Goal: Check status

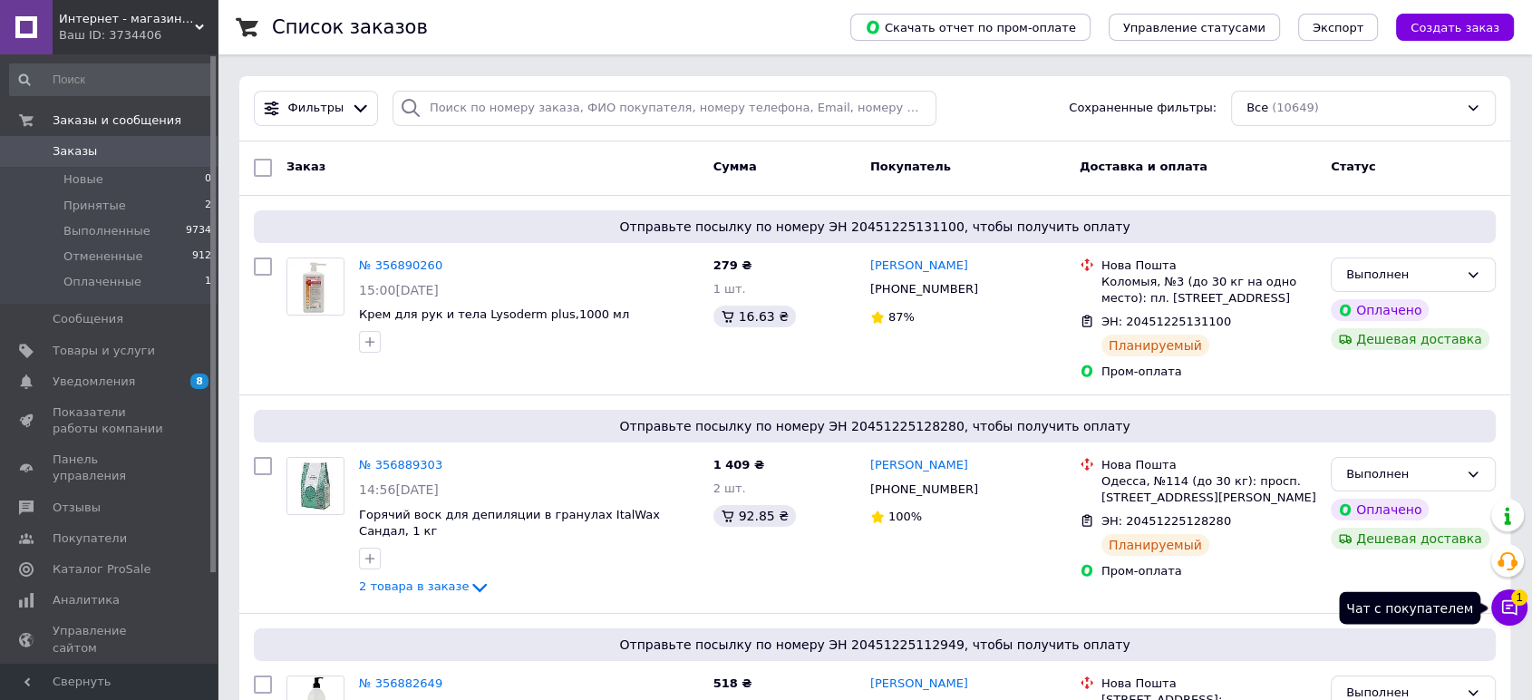
click at [1509, 607] on icon at bounding box center [1510, 607] width 18 height 18
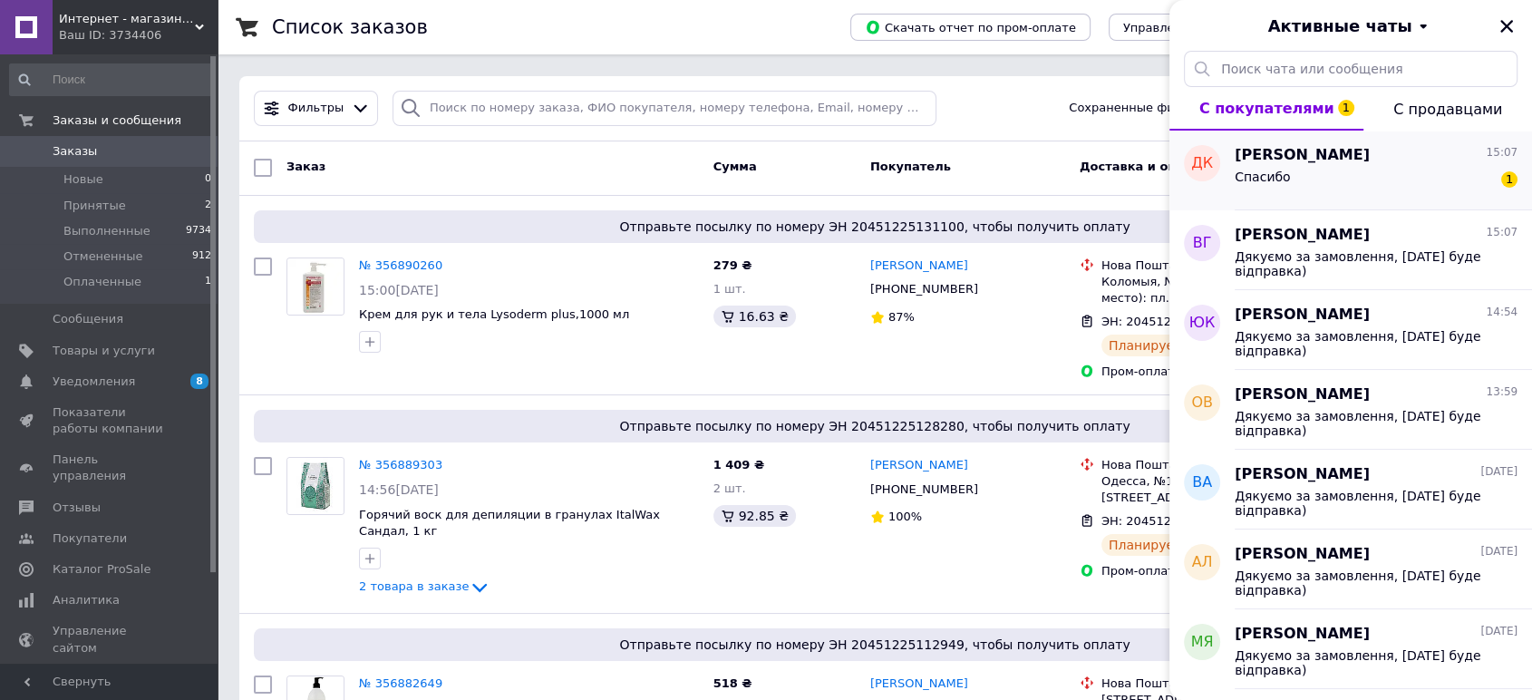
click at [1320, 170] on div "Спасибо 1" at bounding box center [1376, 180] width 283 height 29
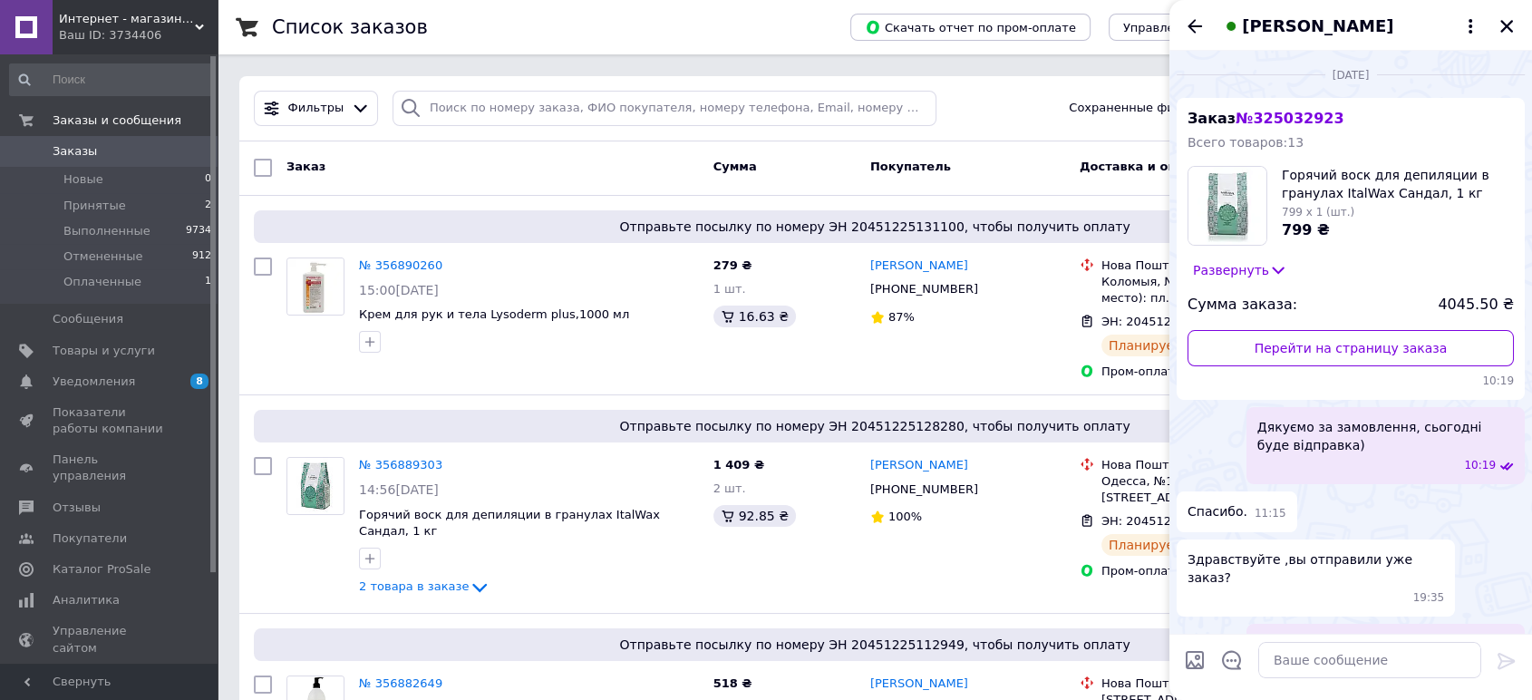
scroll to position [1777, 0]
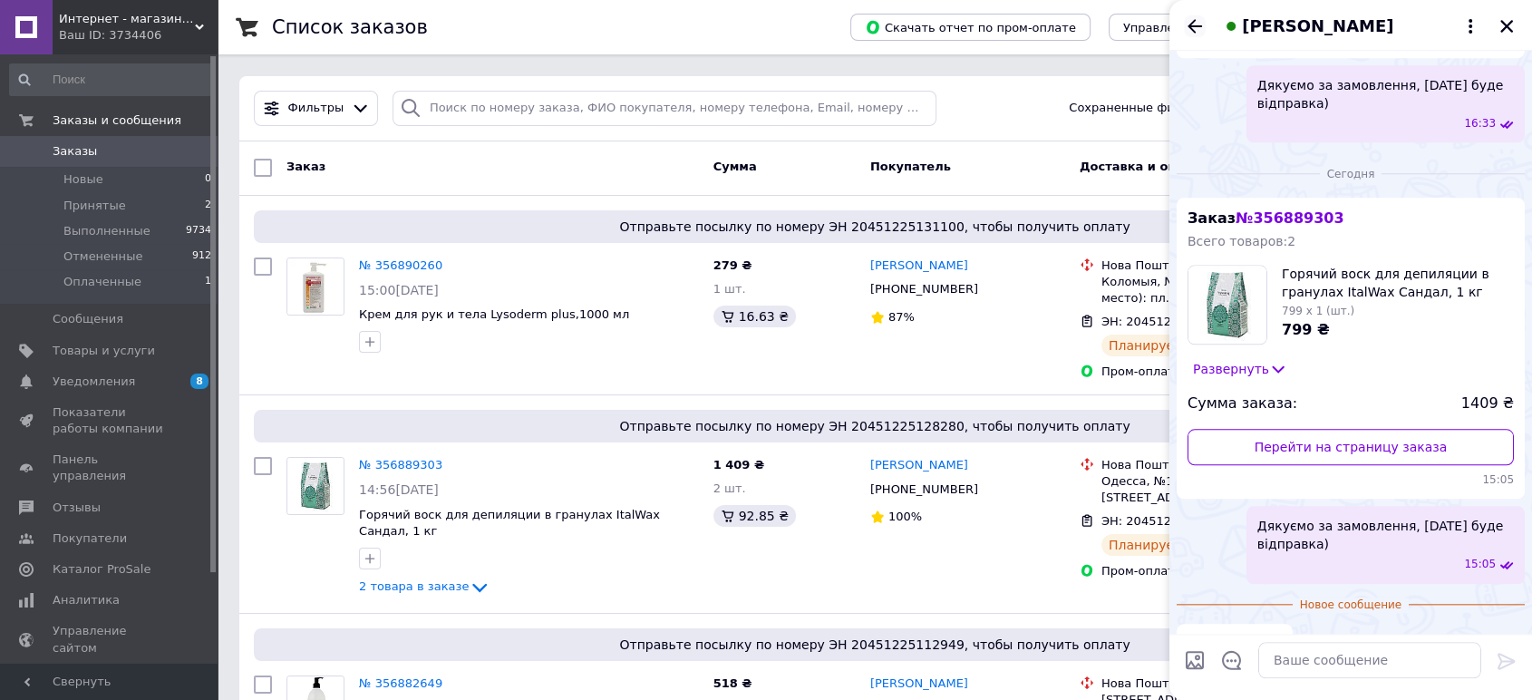
click at [1195, 21] on icon "Назад" at bounding box center [1195, 26] width 22 height 22
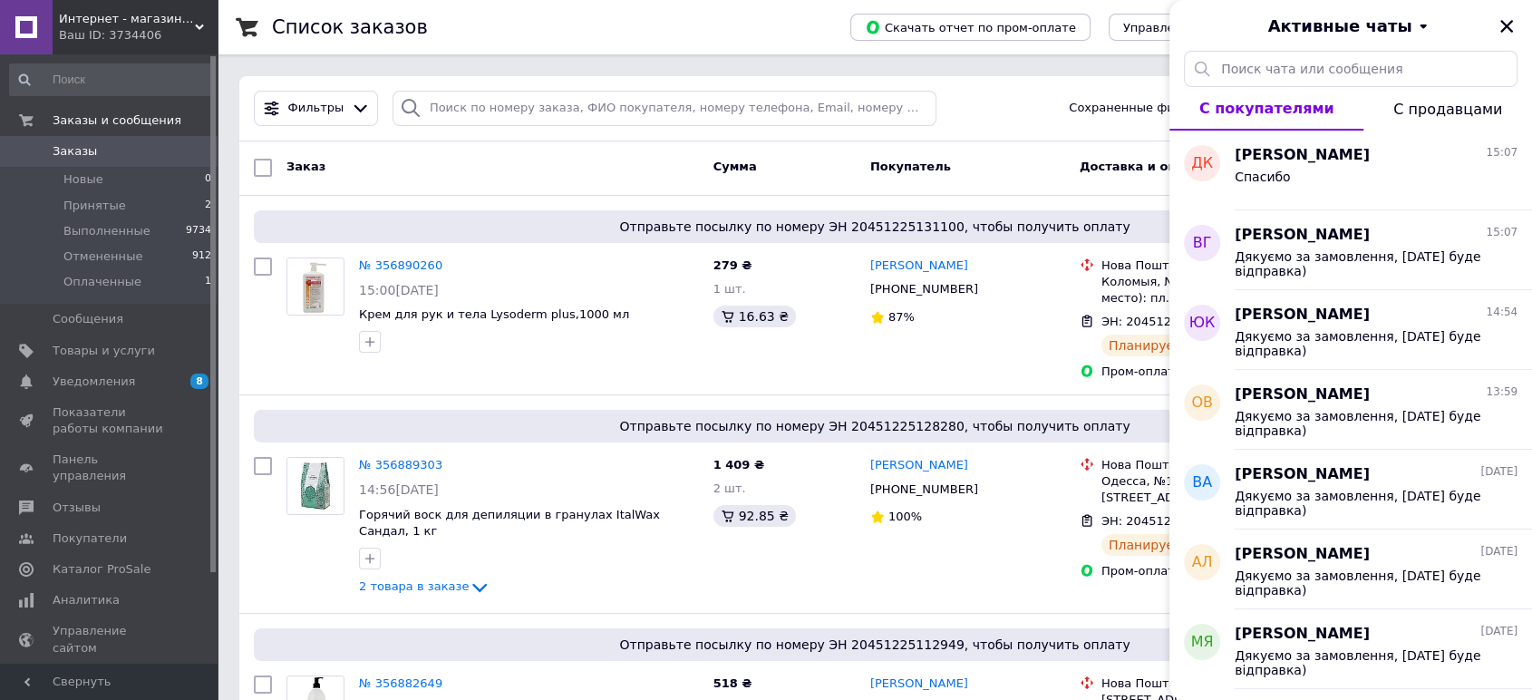
drag, startPoint x: 1511, startPoint y: 19, endPoint x: 1343, endPoint y: 53, distance: 171.2
click at [1511, 20] on icon "Закрыть" at bounding box center [1507, 26] width 16 height 16
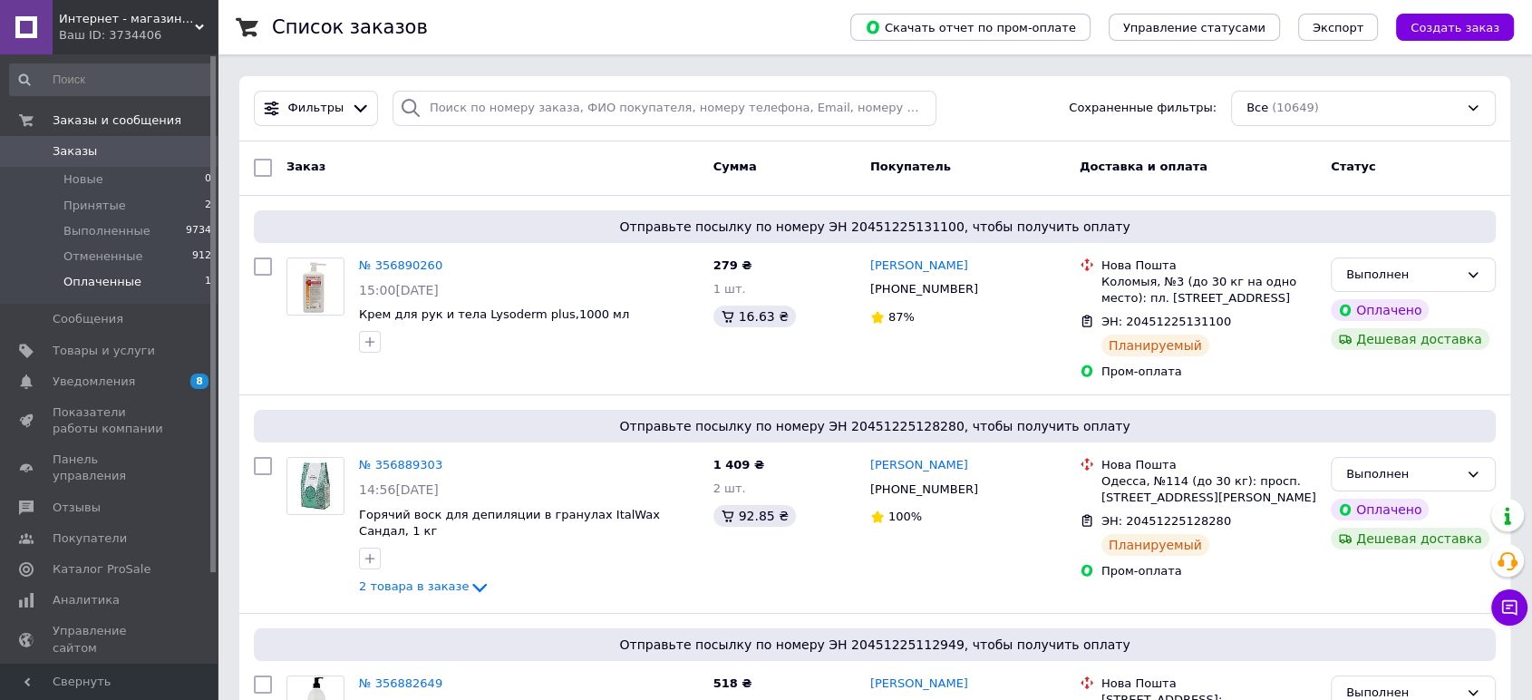
click at [76, 281] on span "Оплаченные" at bounding box center [102, 282] width 78 height 16
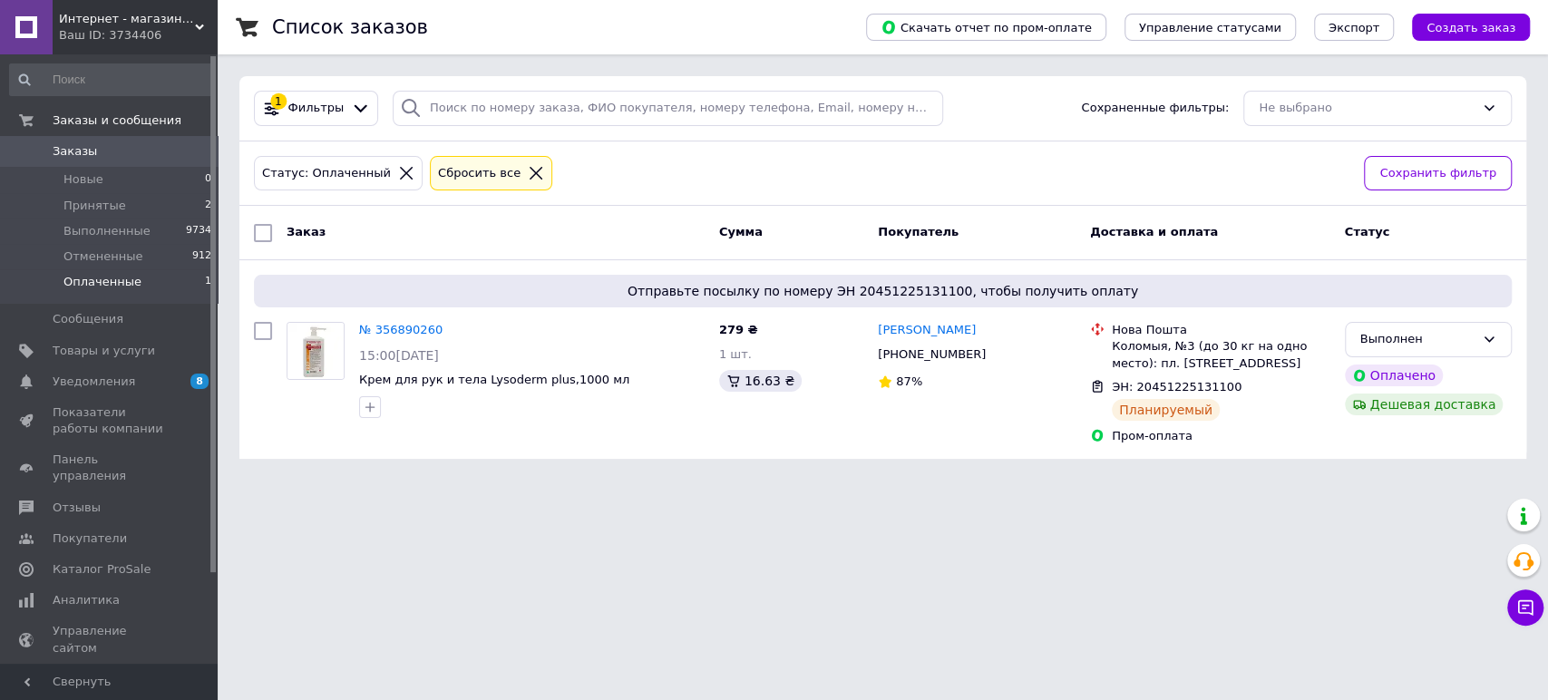
click at [530, 173] on icon at bounding box center [536, 173] width 13 height 13
